Goal: Information Seeking & Learning: Learn about a topic

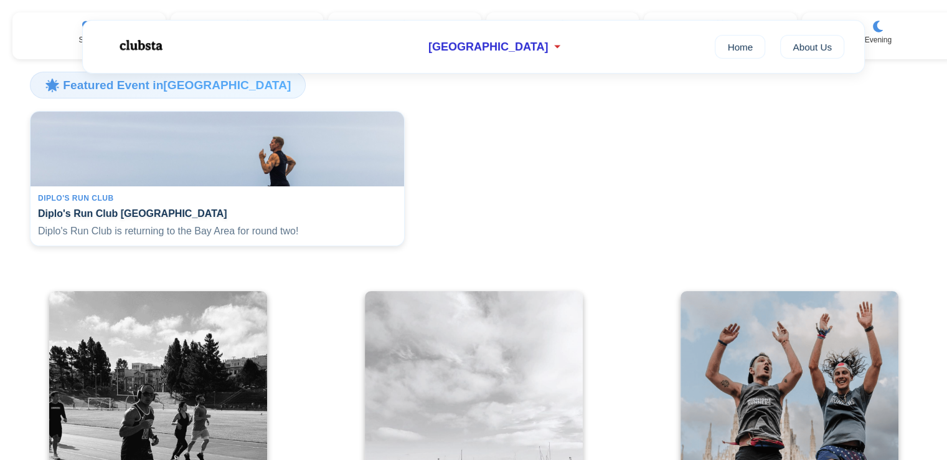
scroll to position [238, 0]
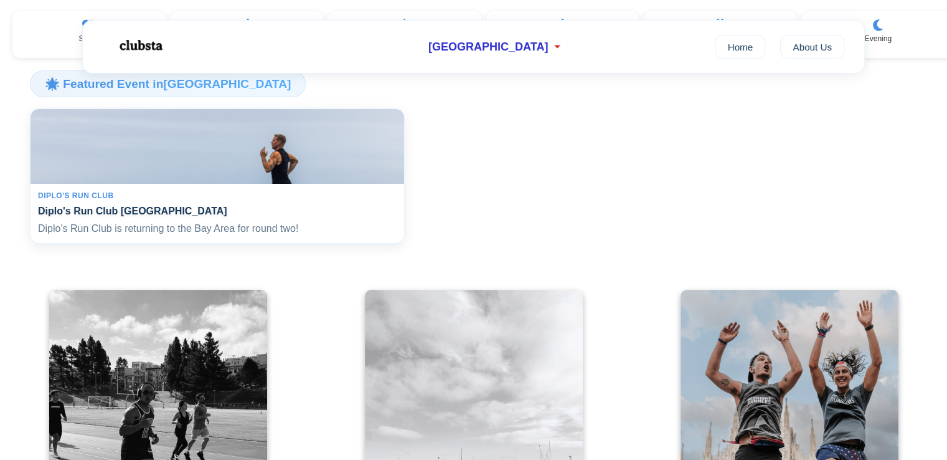
click at [112, 217] on h4 "Diplo's Run Club [GEOGRAPHIC_DATA]" at bounding box center [217, 211] width 359 height 12
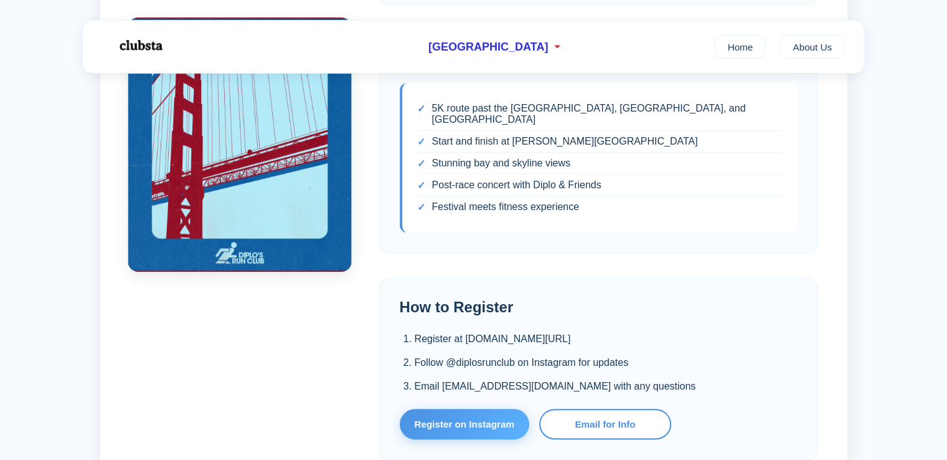
scroll to position [593, 0]
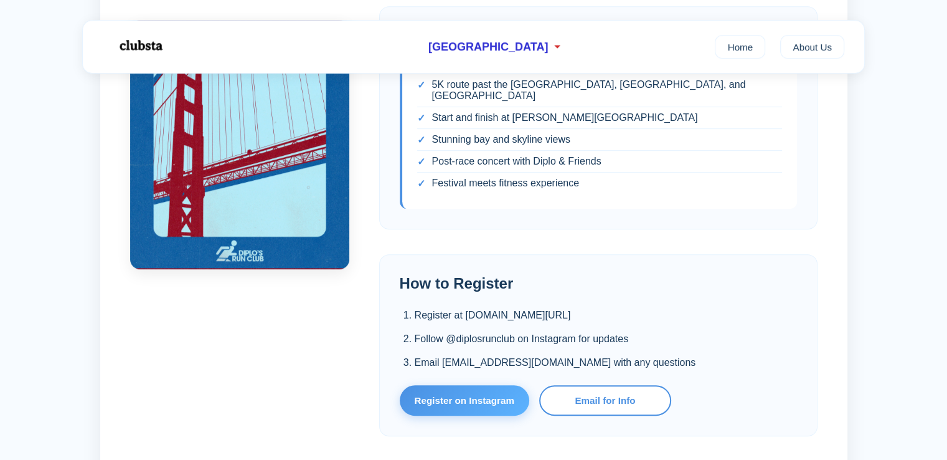
drag, startPoint x: 466, startPoint y: 303, endPoint x: 620, endPoint y: 306, distance: 154.5
click at [620, 307] on li "Register at diplosrunclub.com/san-francisco" at bounding box center [606, 315] width 382 height 16
copy li "diplosrunclub.com/san-francisco"
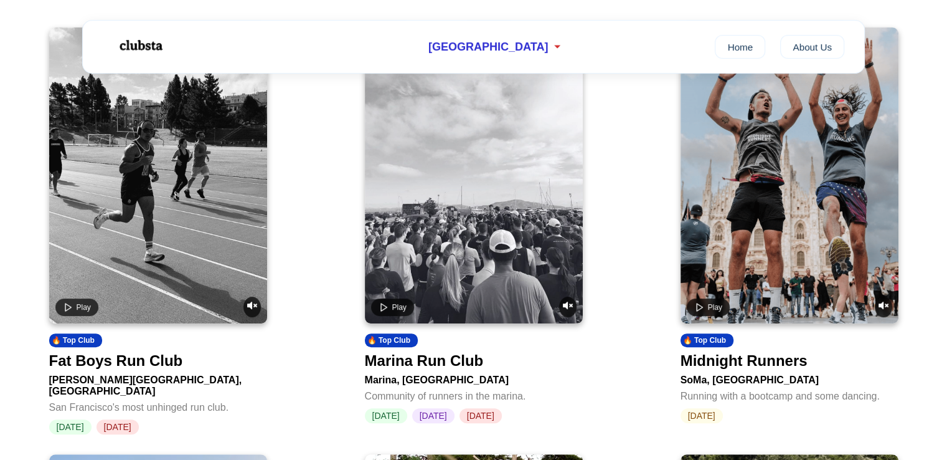
scroll to position [502, 0]
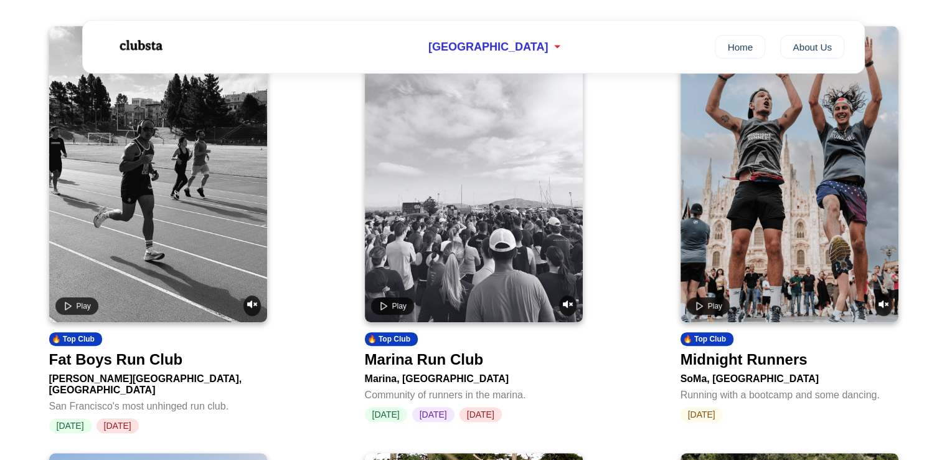
click at [433, 367] on div "Marina Run Club" at bounding box center [424, 359] width 119 height 17
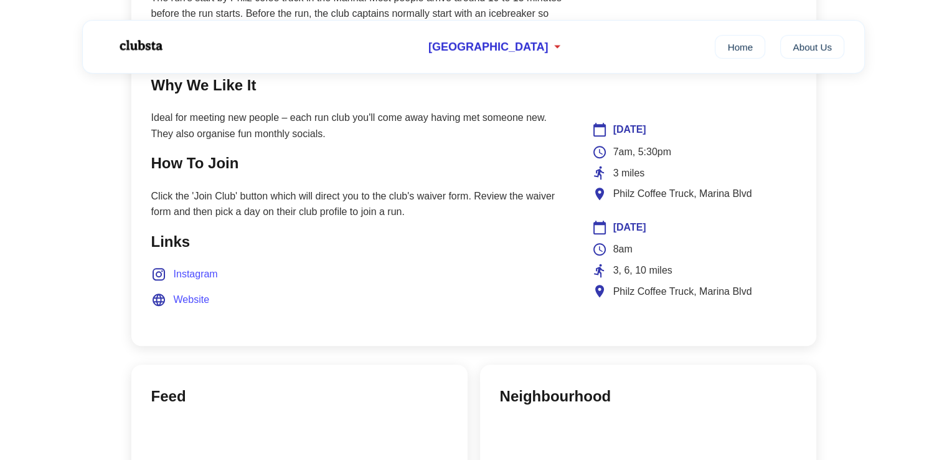
scroll to position [735, 0]
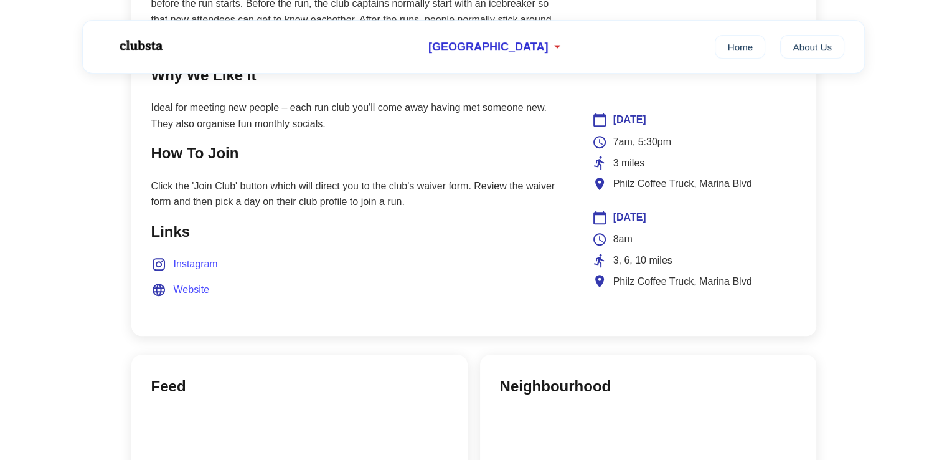
click at [204, 285] on span "Website" at bounding box center [192, 289] width 36 height 16
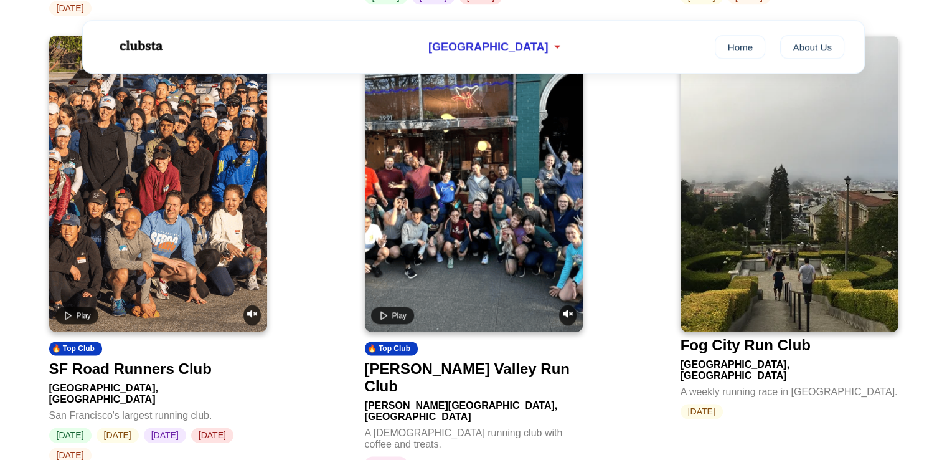
scroll to position [1752, 0]
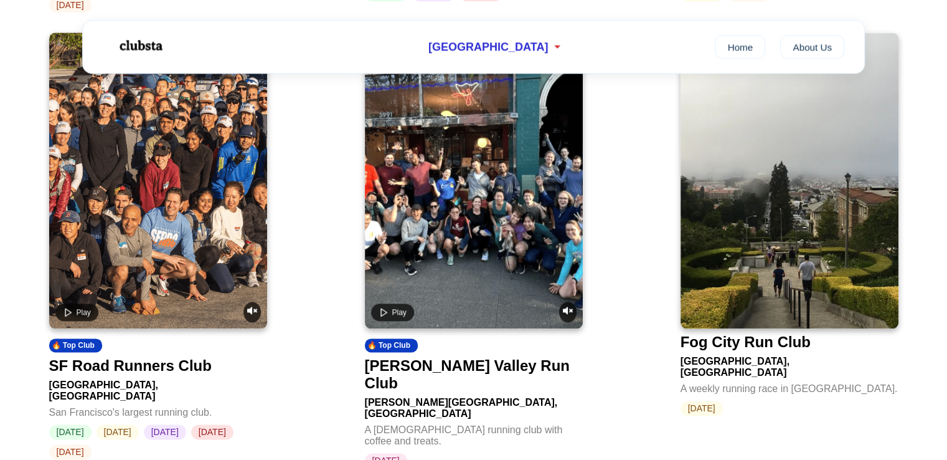
click at [208, 235] on video at bounding box center [158, 180] width 218 height 296
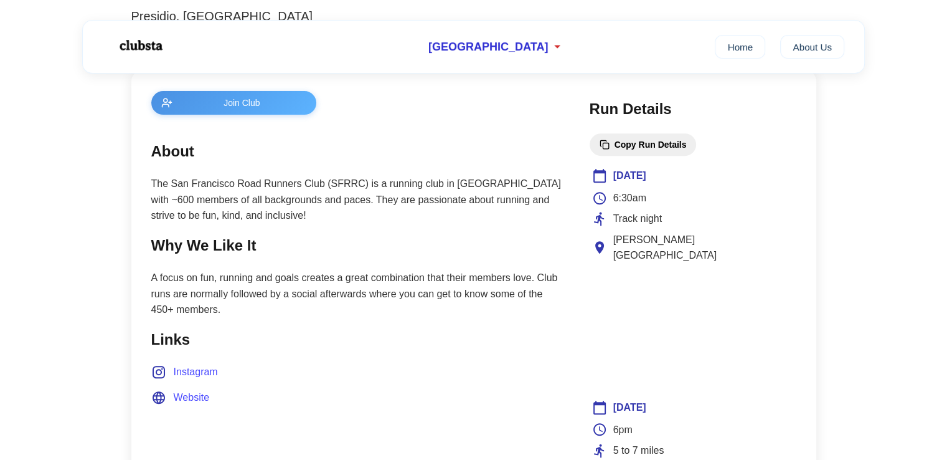
scroll to position [488, 0]
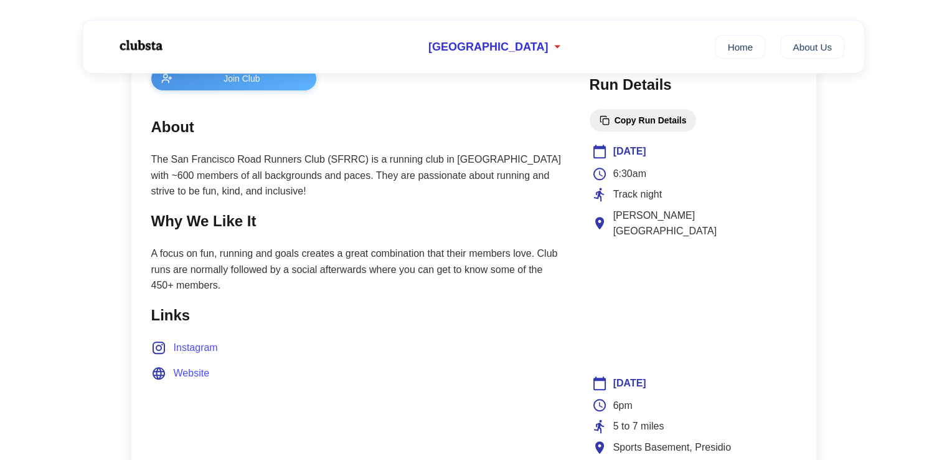
click at [178, 374] on span "Website" at bounding box center [192, 373] width 36 height 16
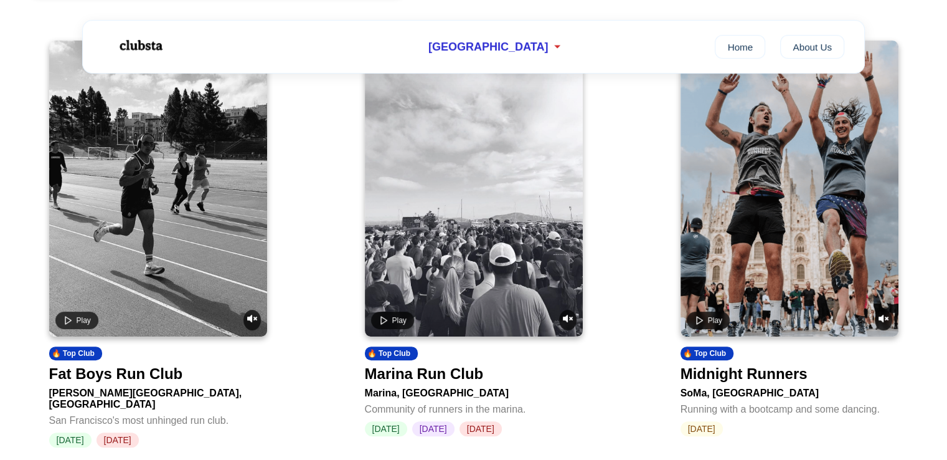
scroll to position [1752, 0]
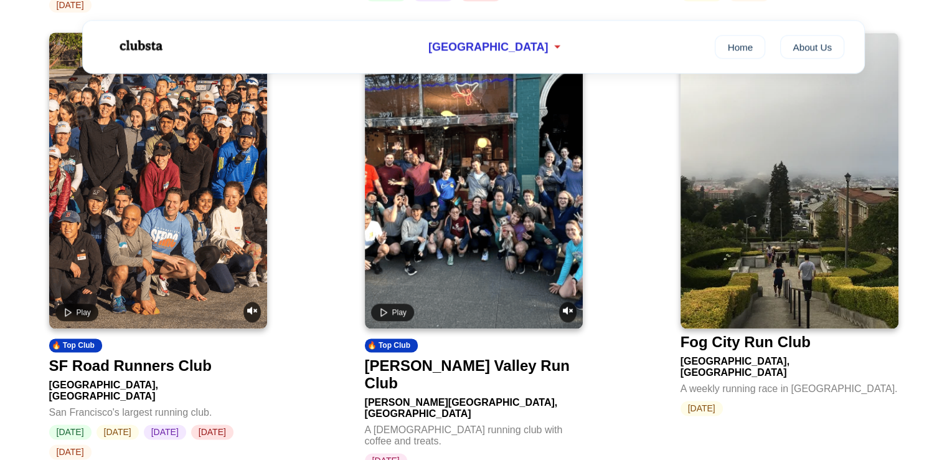
click at [418, 204] on video at bounding box center [474, 180] width 218 height 296
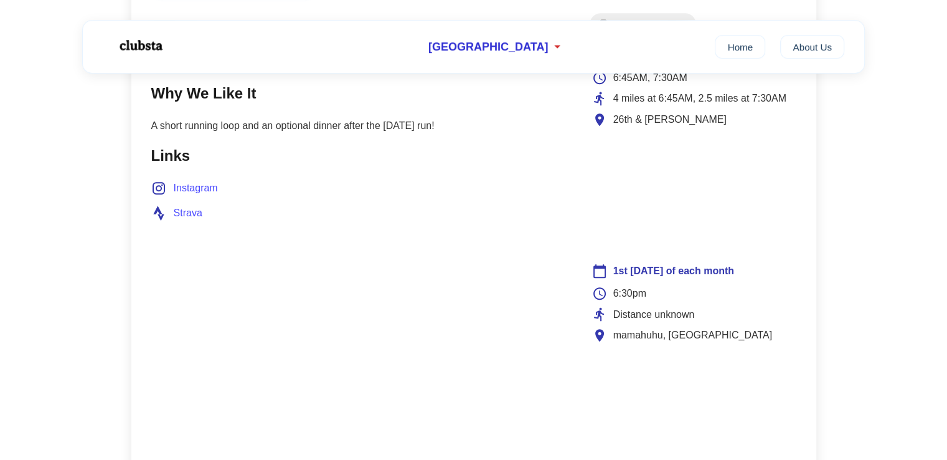
scroll to position [583, 0]
click at [181, 189] on span "Instagram" at bounding box center [196, 189] width 44 height 16
click at [193, 208] on span "Strava" at bounding box center [188, 213] width 29 height 16
